Goal: Task Accomplishment & Management: Complete application form

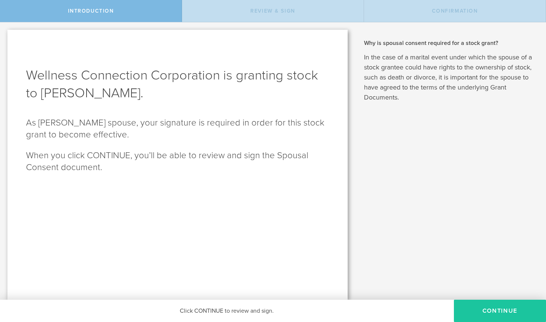
click at [268, 284] on button "CONTINUE" at bounding box center [500, 311] width 92 height 22
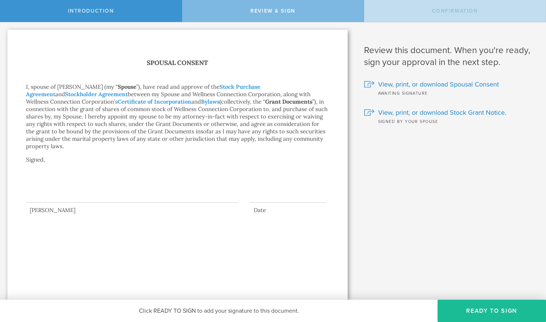
click at [106, 185] on div at bounding box center [132, 188] width 212 height 30
drag, startPoint x: 47, startPoint y: 193, endPoint x: 81, endPoint y: 180, distance: 36.9
click at [81, 180] on div at bounding box center [132, 188] width 212 height 30
click at [81, 173] on div at bounding box center [132, 188] width 212 height 30
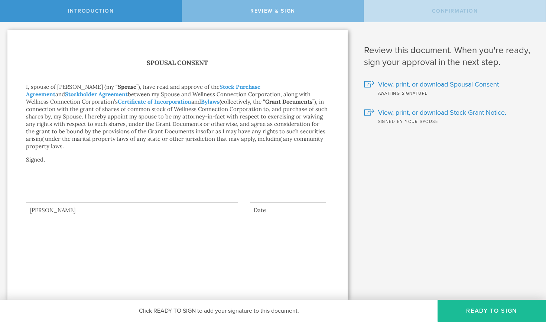
click at [66, 178] on div at bounding box center [132, 188] width 212 height 30
click at [268, 284] on button "Ready to Sign" at bounding box center [492, 311] width 108 height 22
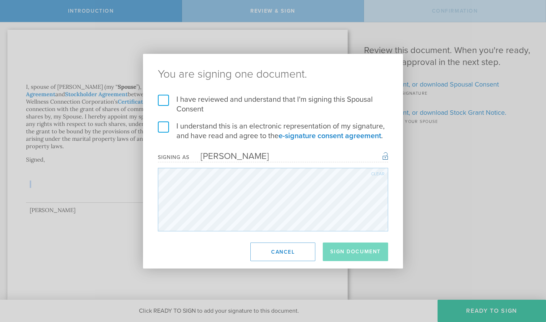
click at [233, 102] on label "I have reviewed and understand that I'm signing this Spousal Consent" at bounding box center [273, 104] width 230 height 19
click at [0, 0] on input "I have reviewed and understand that I'm signing this Spousal Consent" at bounding box center [0, 0] width 0 height 0
click at [205, 133] on label "I understand this is an electronic representation of my signature, and have rea…" at bounding box center [273, 130] width 230 height 19
click at [0, 0] on input "I understand this is an electronic representation of my signature, and have rea…" at bounding box center [0, 0] width 0 height 0
click at [268, 256] on button "Sign Document" at bounding box center [355, 252] width 65 height 19
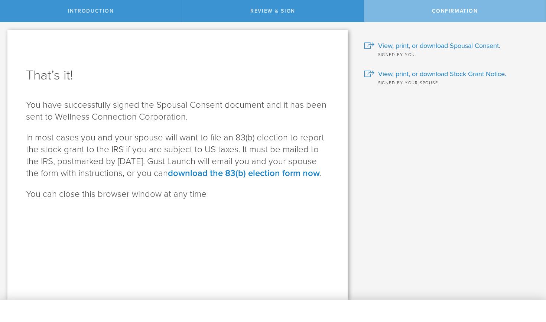
click at [268, 134] on div "Why is spousal consent required for a stock grant? In the case of a marital eve…" at bounding box center [450, 161] width 191 height 278
